Goal: Check status: Check status

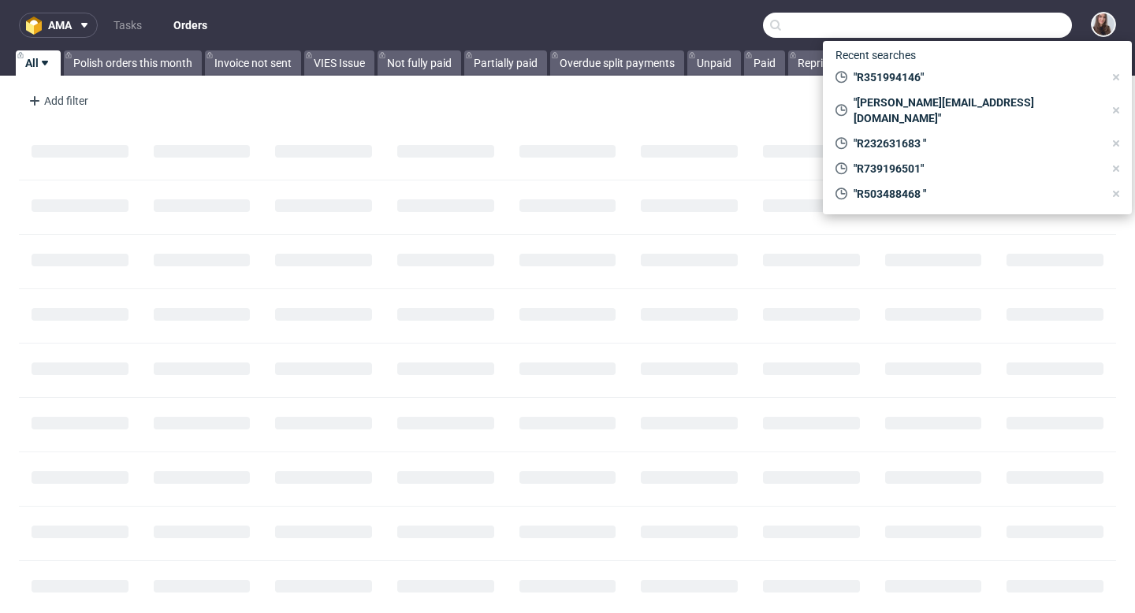
click at [999, 30] on input "text" at bounding box center [917, 25] width 309 height 25
paste input "R008973910"
type input "R008973910"
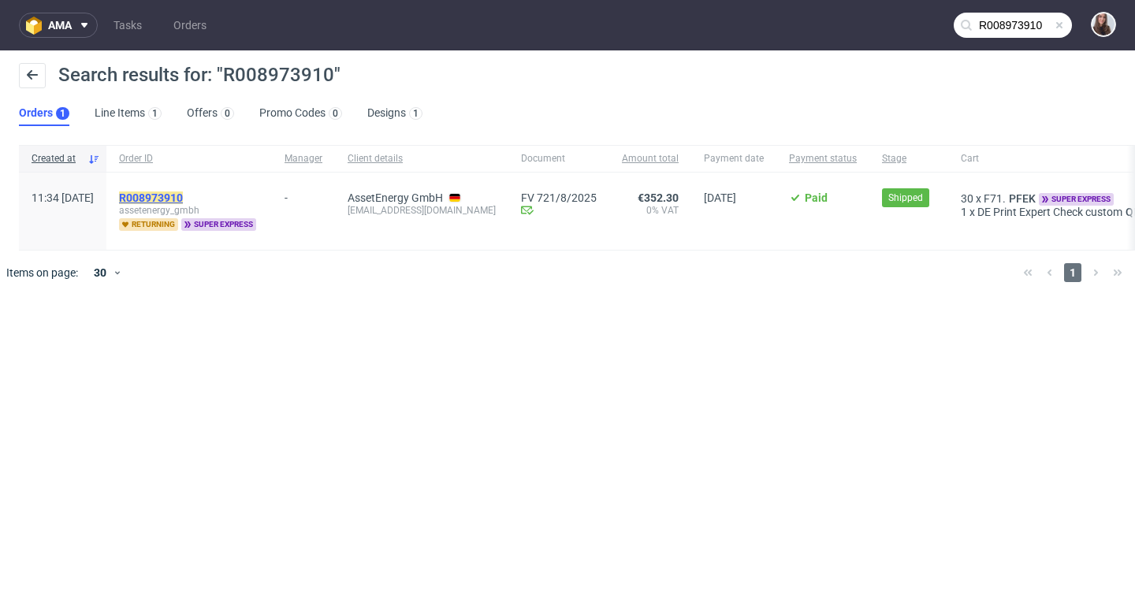
click at [183, 199] on mark "R008973910" at bounding box center [151, 198] width 64 height 13
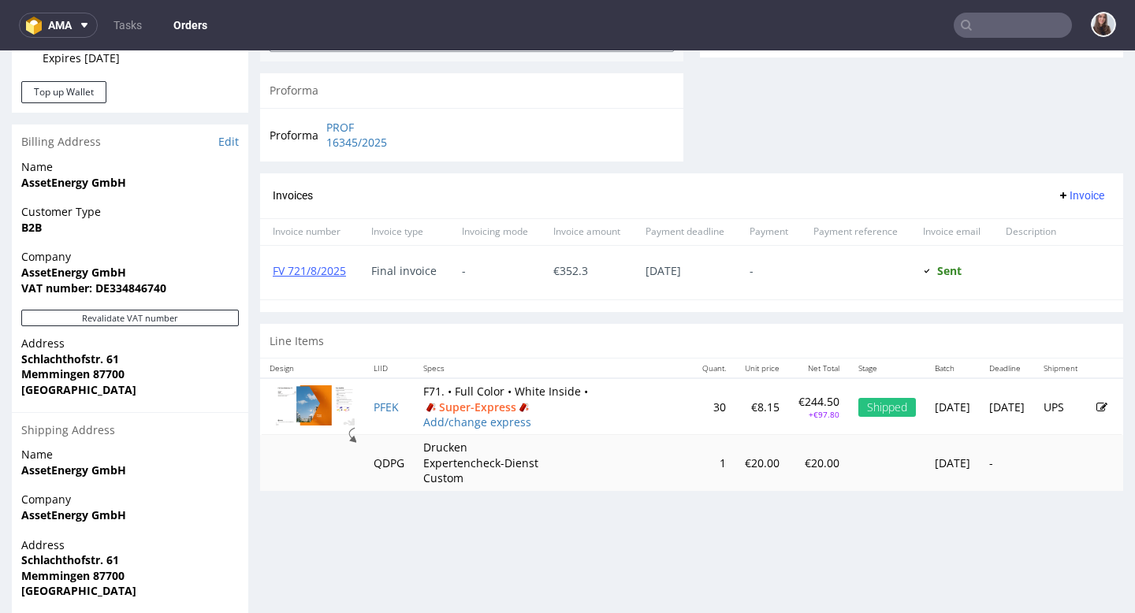
scroll to position [668, 0]
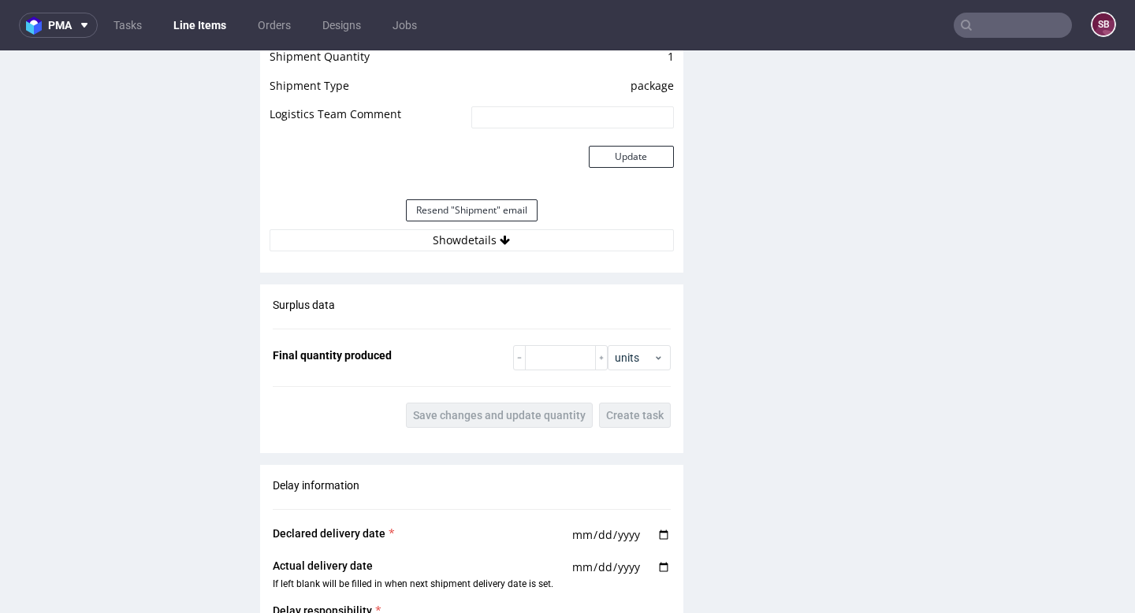
scroll to position [1845, 0]
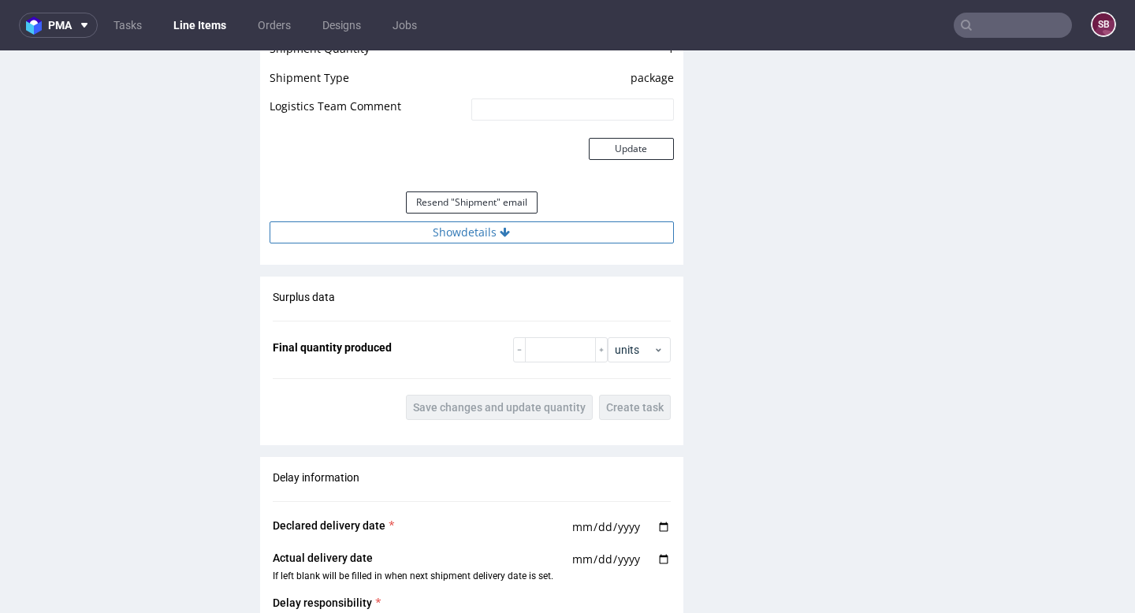
click at [472, 232] on button "Show details" at bounding box center [472, 232] width 404 height 22
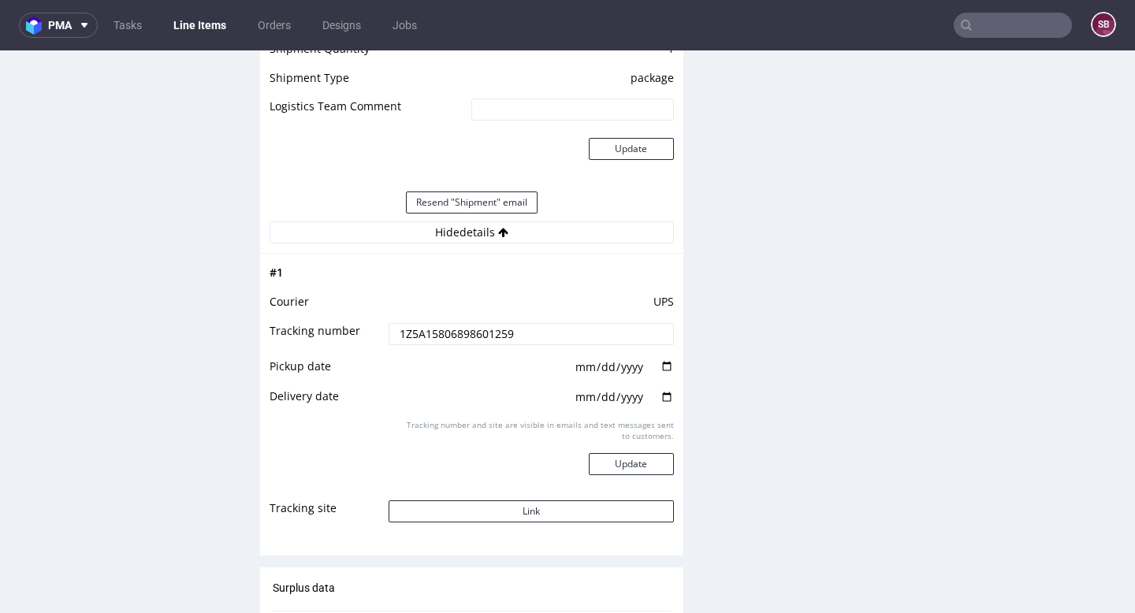
drag, startPoint x: 524, startPoint y: 329, endPoint x: 399, endPoint y: 336, distance: 125.5
click at [399, 336] on input "1Z5A15806898601259" at bounding box center [531, 334] width 285 height 22
click at [515, 330] on input "1Z5A15806898601259" at bounding box center [531, 334] width 285 height 22
drag, startPoint x: 515, startPoint y: 330, endPoint x: 390, endPoint y: 330, distance: 125.3
click at [390, 330] on input "1Z5A15806898601259" at bounding box center [531, 334] width 285 height 22
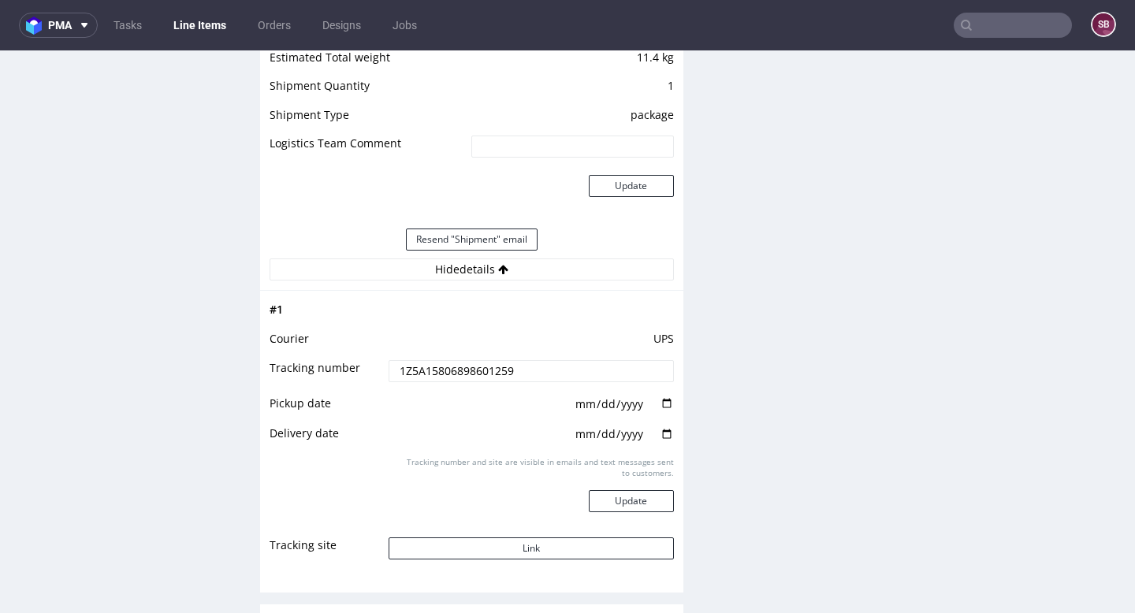
scroll to position [1820, 0]
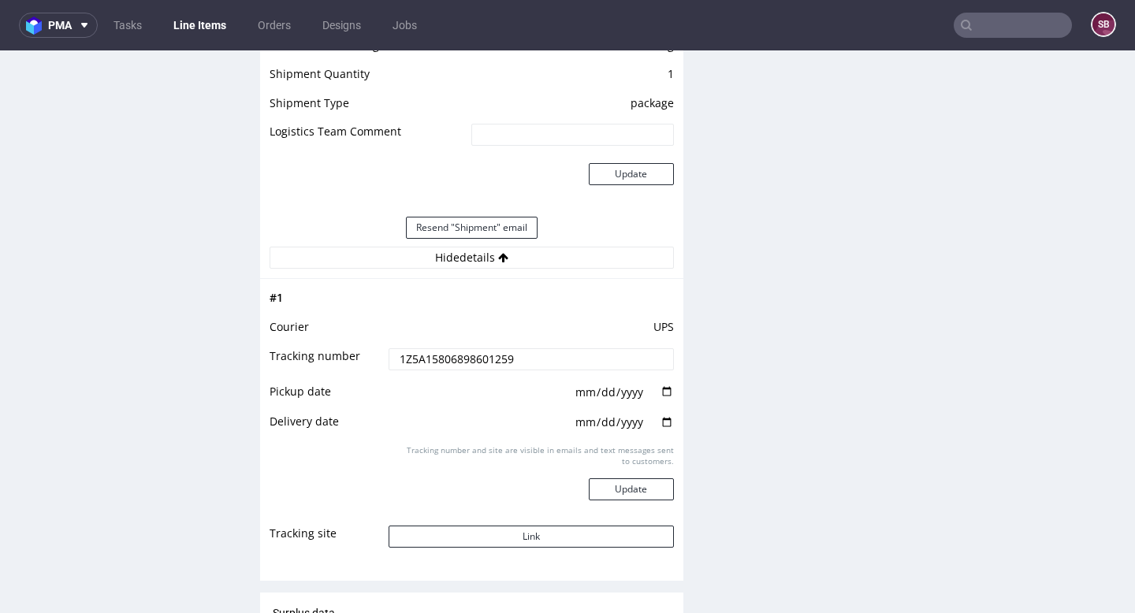
click at [528, 359] on input "1Z5A15806898601259" at bounding box center [531, 359] width 285 height 22
drag, startPoint x: 528, startPoint y: 359, endPoint x: 408, endPoint y: 358, distance: 119.8
click at [408, 358] on input "1Z5A15806898601259" at bounding box center [531, 359] width 285 height 22
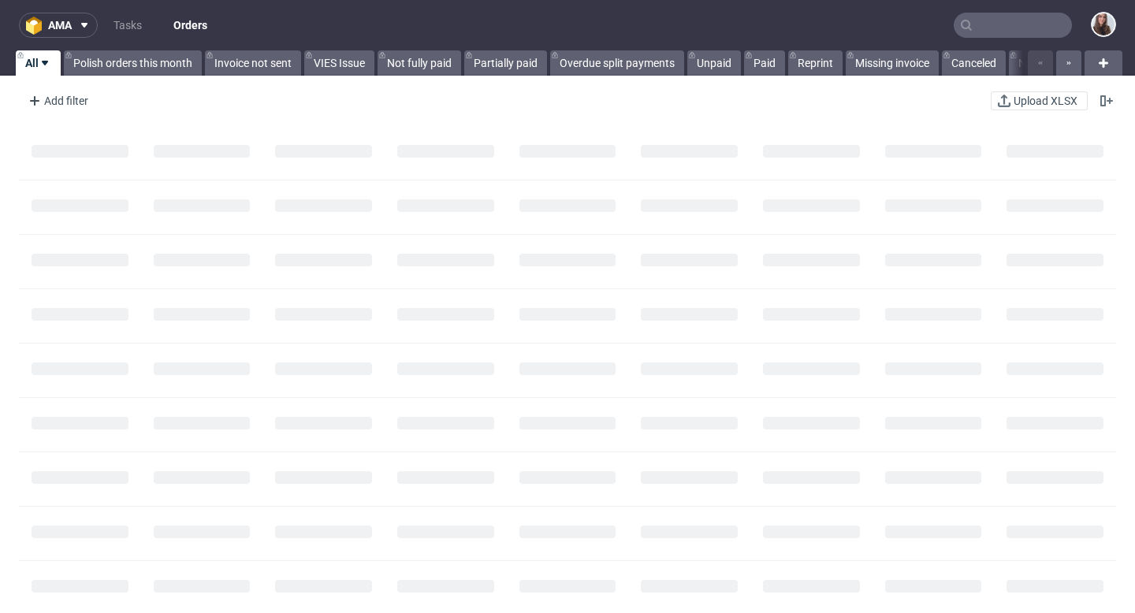
click at [972, 25] on input "text" at bounding box center [1013, 25] width 118 height 25
paste input "R793486807"
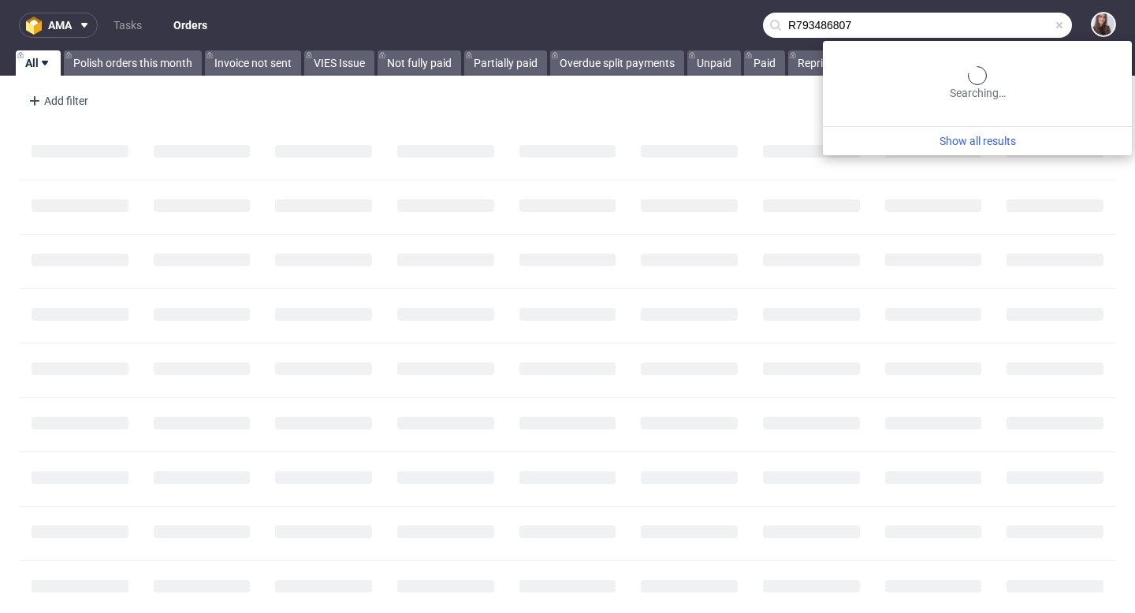
type input "R793486807"
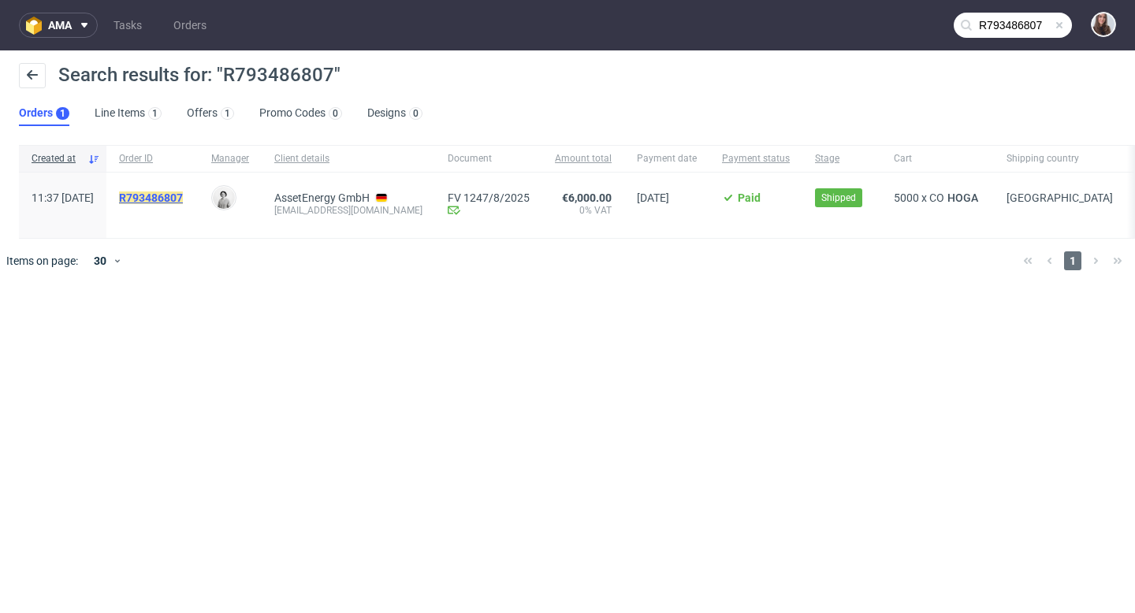
click at [183, 195] on mark "R793486807" at bounding box center [151, 198] width 64 height 13
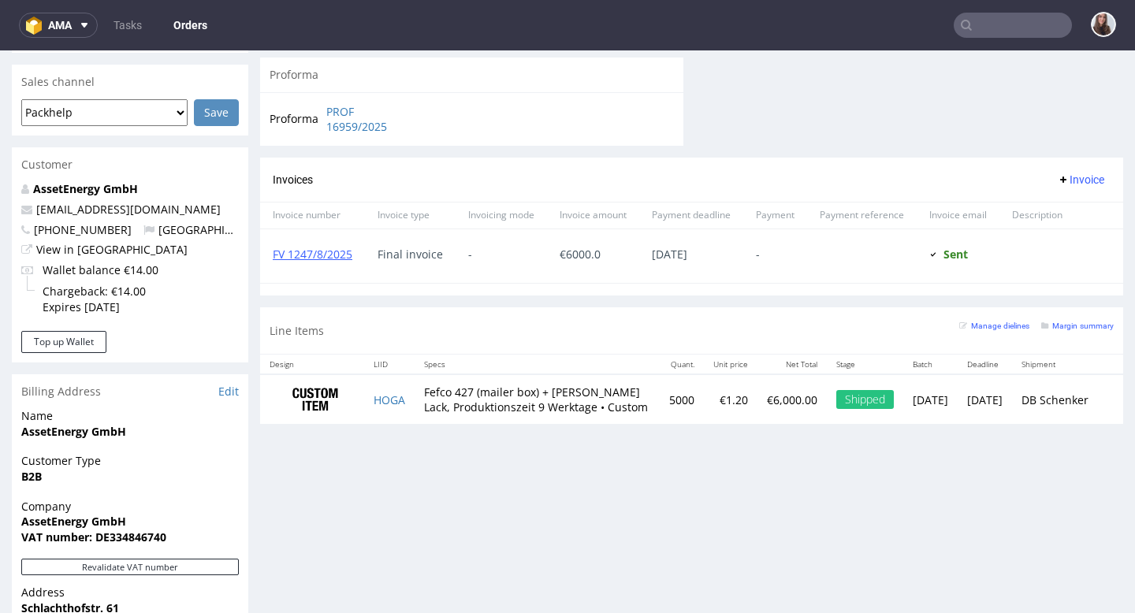
scroll to position [666, 0]
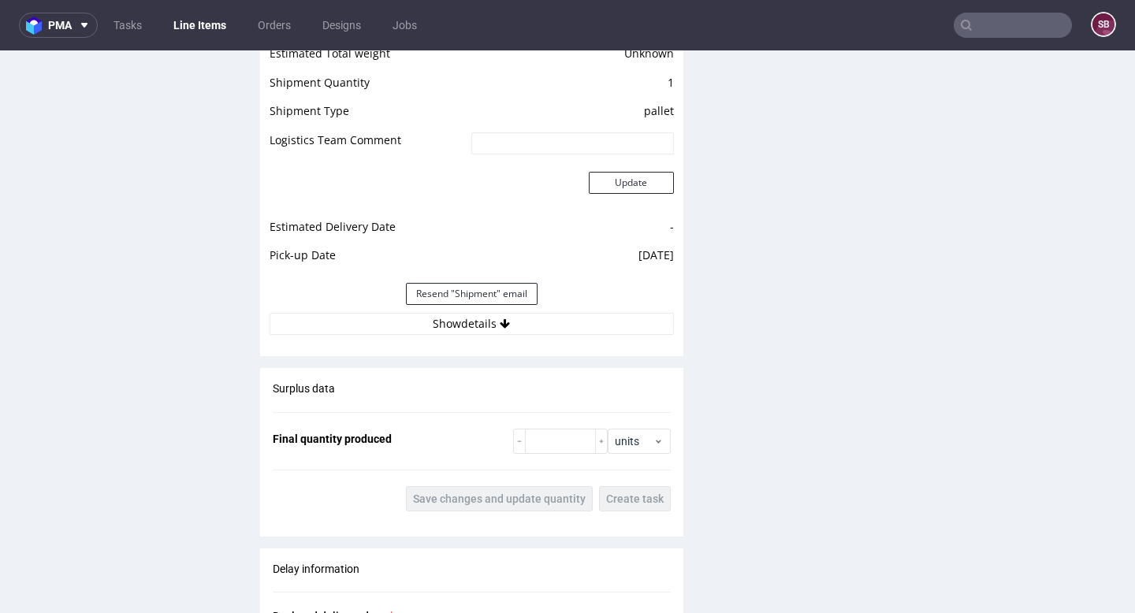
scroll to position [2130, 0]
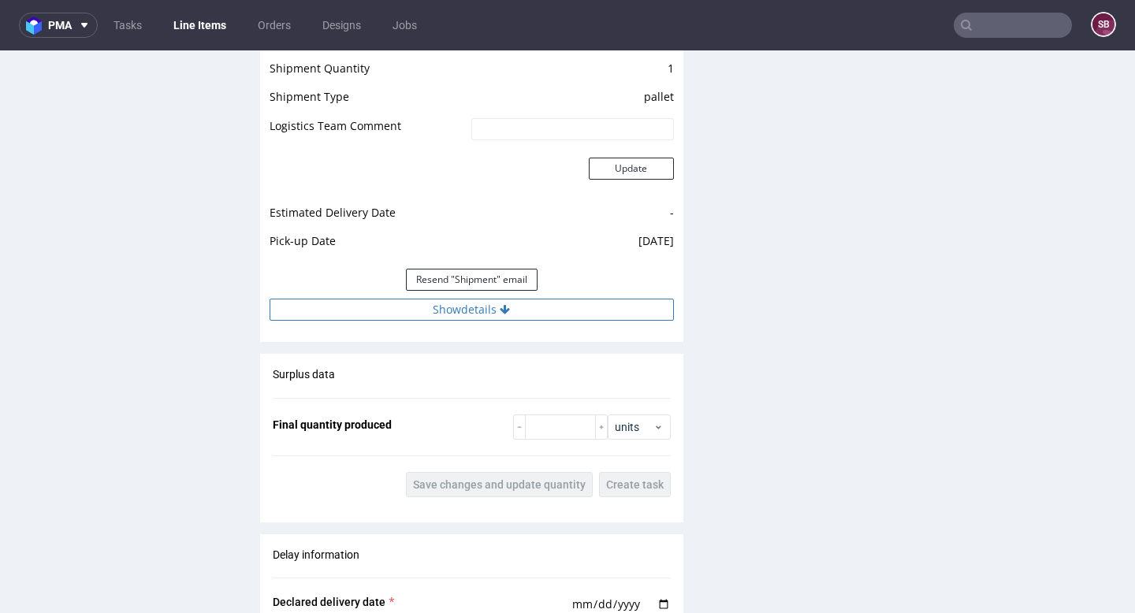
click at [471, 299] on button "Show details" at bounding box center [472, 310] width 404 height 22
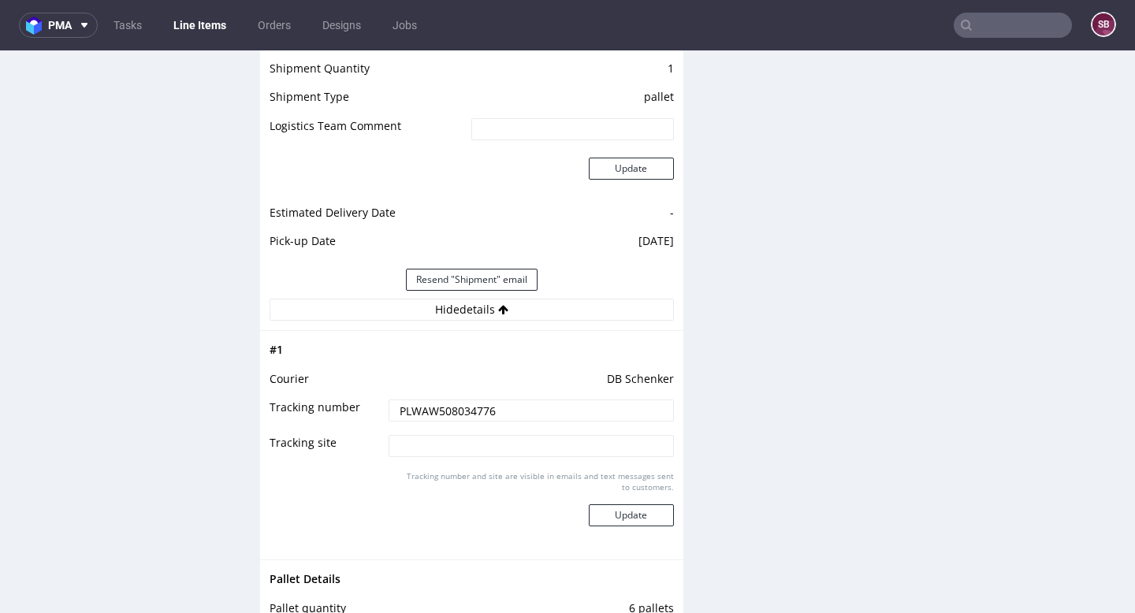
drag, startPoint x: 507, startPoint y: 397, endPoint x: 393, endPoint y: 395, distance: 114.3
click at [393, 400] on input "PLWAW508034776" at bounding box center [531, 411] width 285 height 22
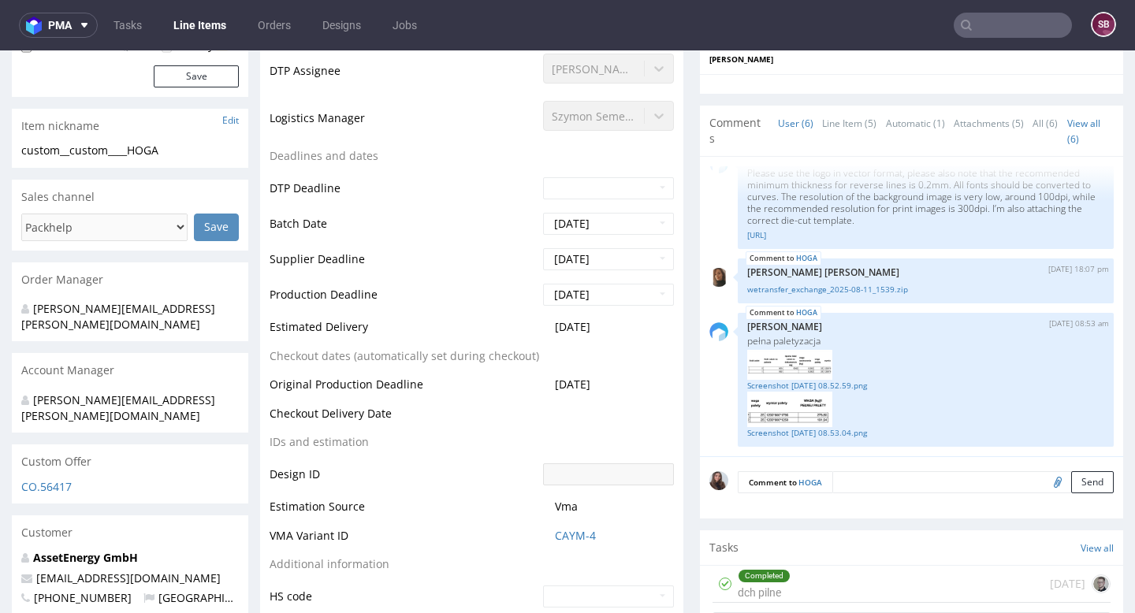
scroll to position [0, 0]
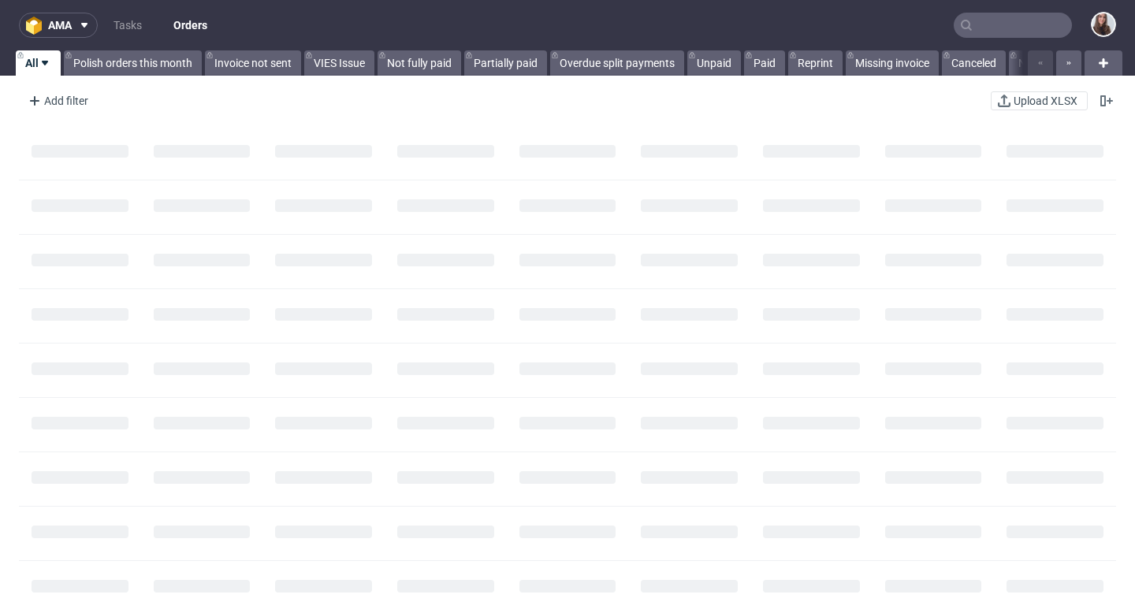
click at [972, 29] on input "text" at bounding box center [1013, 25] width 118 height 25
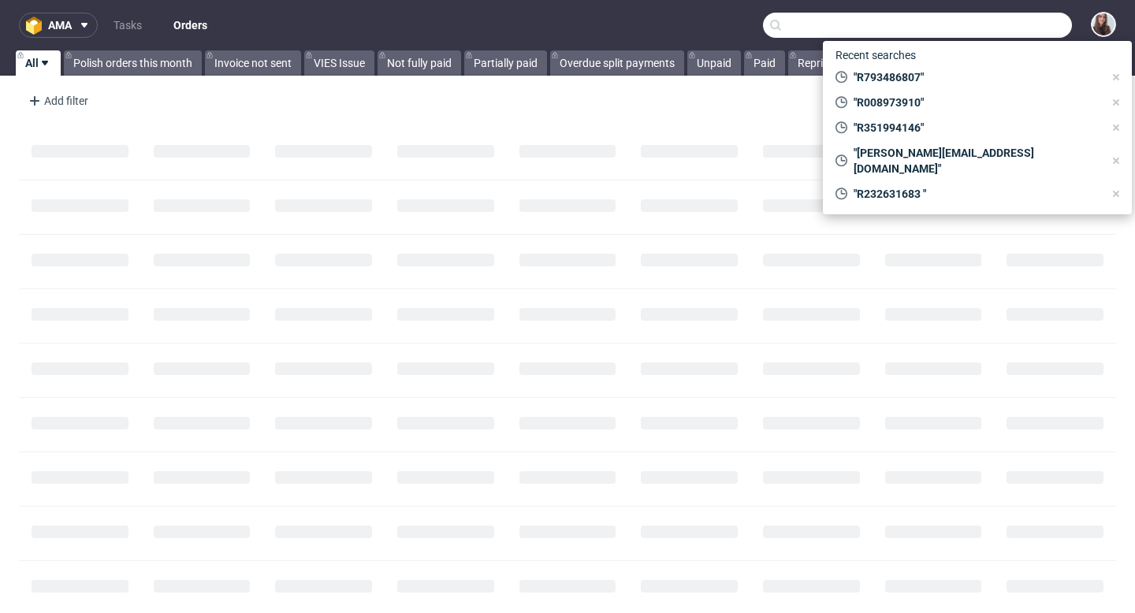
paste input "R623763987"
type input "R623763987"
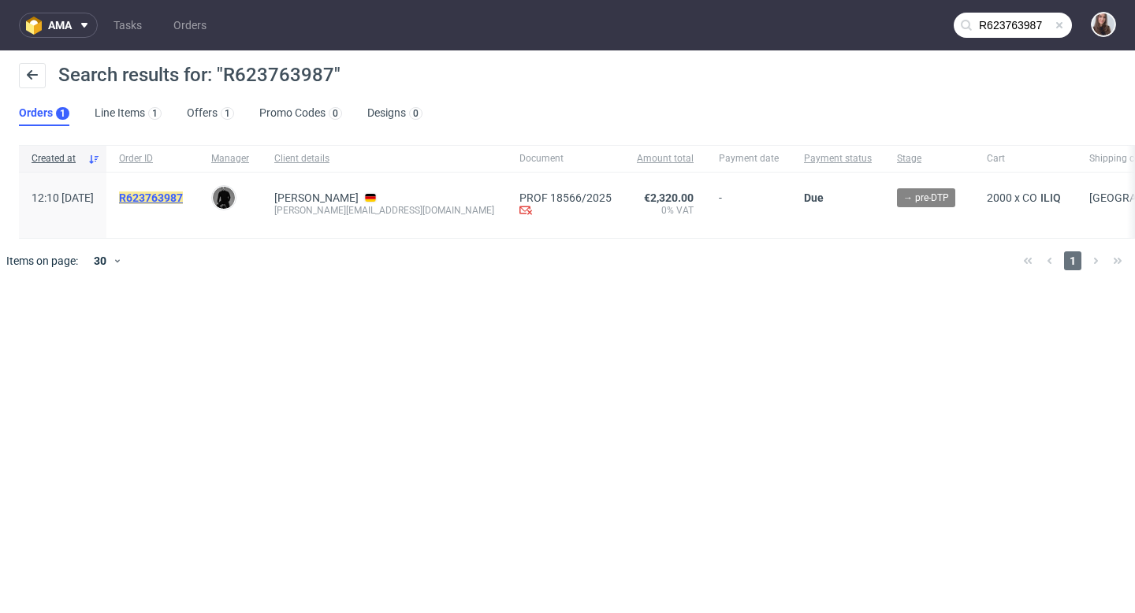
click at [183, 194] on mark "R623763987" at bounding box center [151, 198] width 64 height 13
